Goal: Task Accomplishment & Management: Complete application form

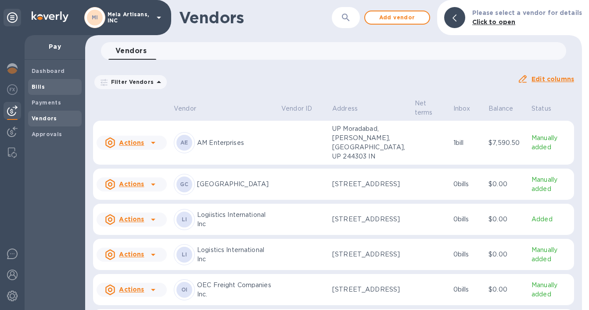
click at [39, 86] on b "Bills" at bounding box center [38, 86] width 13 height 7
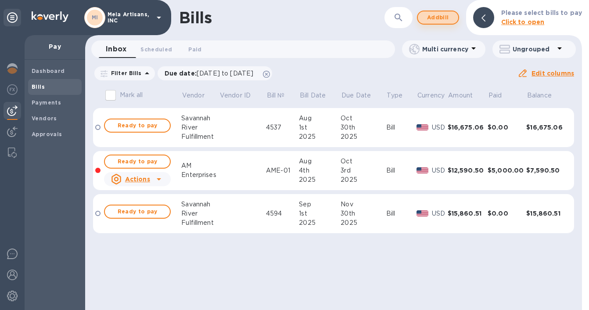
click at [443, 19] on span "Add bill" at bounding box center [438, 17] width 26 height 11
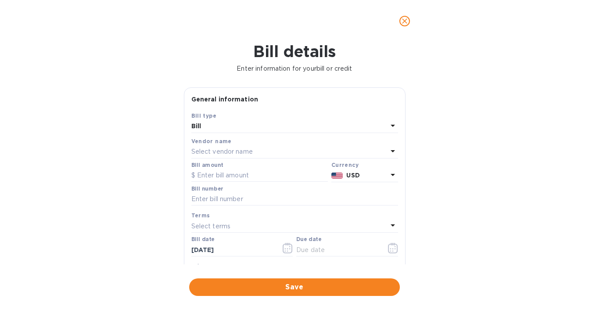
click at [232, 152] on p "Select vendor name" at bounding box center [221, 151] width 61 height 9
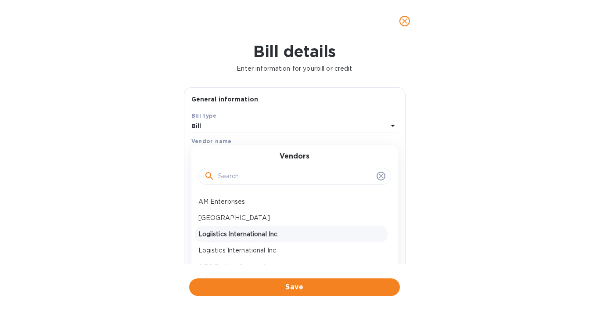
click at [270, 232] on p "Logiistics International Inc" at bounding box center [291, 233] width 186 height 9
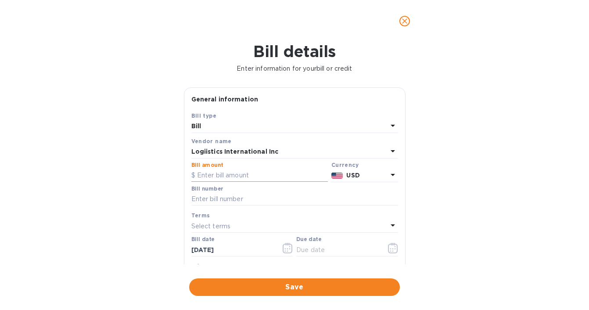
click at [216, 173] on input "text" at bounding box center [259, 175] width 136 height 13
type input "6,000"
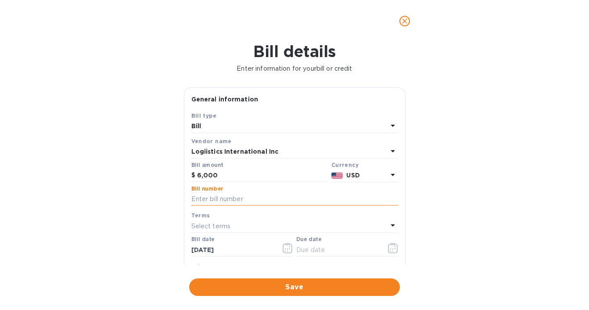
click at [238, 195] on input "text" at bounding box center [294, 199] width 207 height 13
type input "1234"
click at [238, 222] on div "Select terms" at bounding box center [289, 226] width 196 height 12
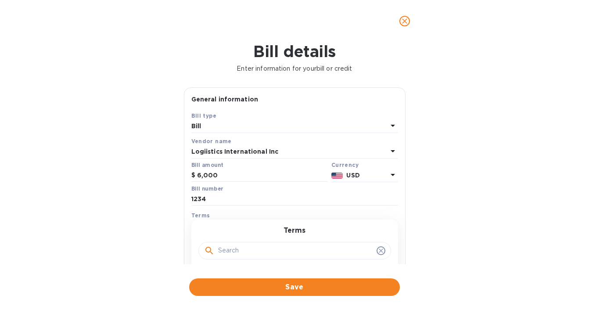
click at [256, 210] on div "Terms" at bounding box center [294, 214] width 207 height 9
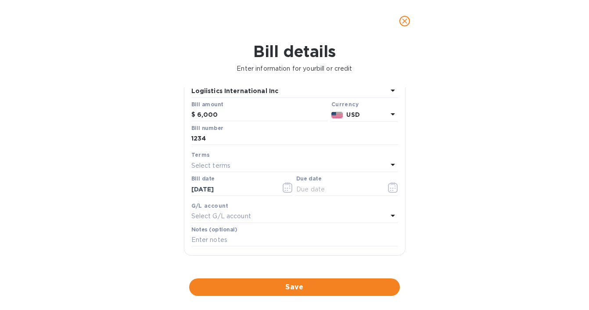
scroll to position [61, 0]
click at [390, 163] on icon at bounding box center [392, 164] width 4 height 2
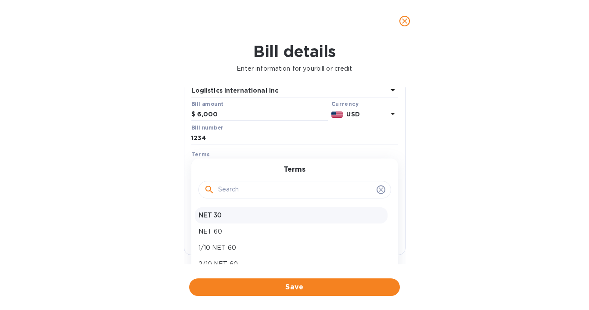
click at [274, 216] on p "NET 30" at bounding box center [291, 214] width 186 height 9
type input "[DATE]"
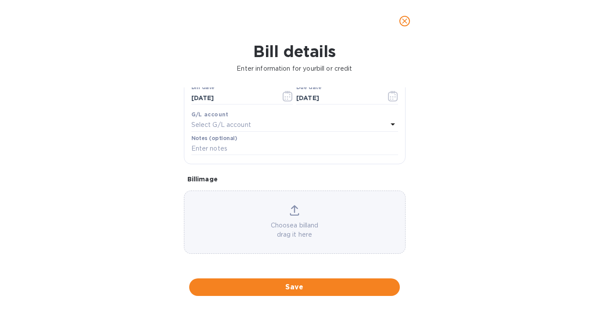
scroll to position [157, 0]
click at [387, 119] on icon at bounding box center [392, 124] width 11 height 11
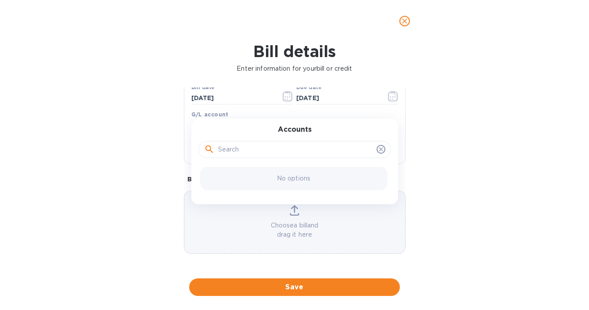
click at [373, 125] on div "Accounts" at bounding box center [295, 144] width 186 height 38
click at [377, 146] on icon at bounding box center [380, 149] width 7 height 7
click at [378, 146] on icon at bounding box center [380, 149] width 7 height 7
click at [373, 149] on div at bounding box center [294, 150] width 193 height 18
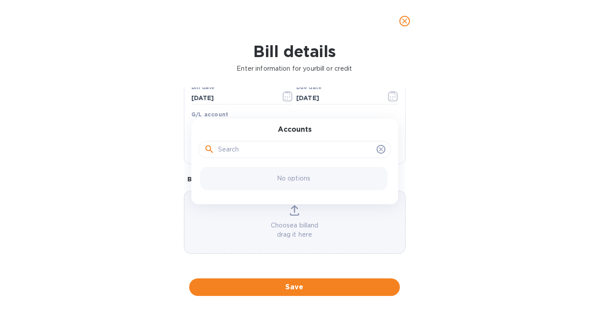
click at [378, 147] on icon at bounding box center [380, 149] width 4 height 4
click at [403, 22] on icon "close" at bounding box center [404, 20] width 5 height 5
